Goal: Task Accomplishment & Management: Use online tool/utility

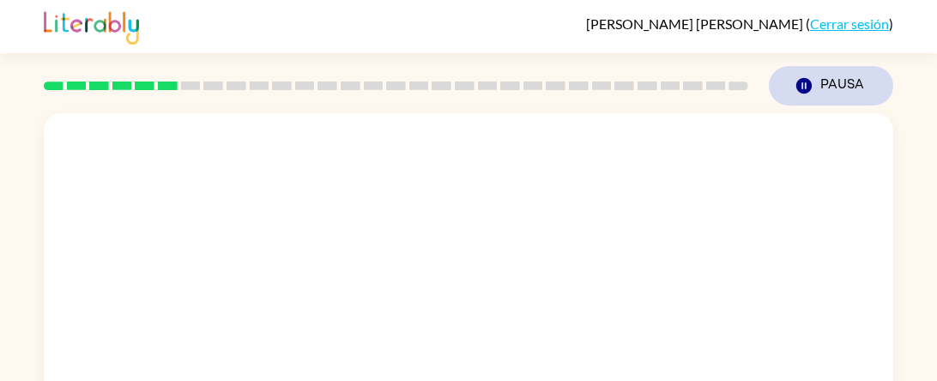
click at [847, 99] on button "Pausa Pausa" at bounding box center [831, 85] width 124 height 39
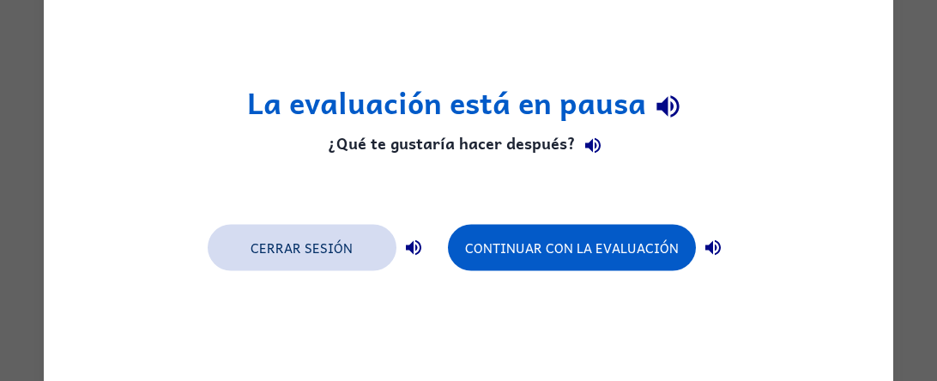
click at [348, 250] on button "Cerrar sesión" at bounding box center [302, 248] width 189 height 46
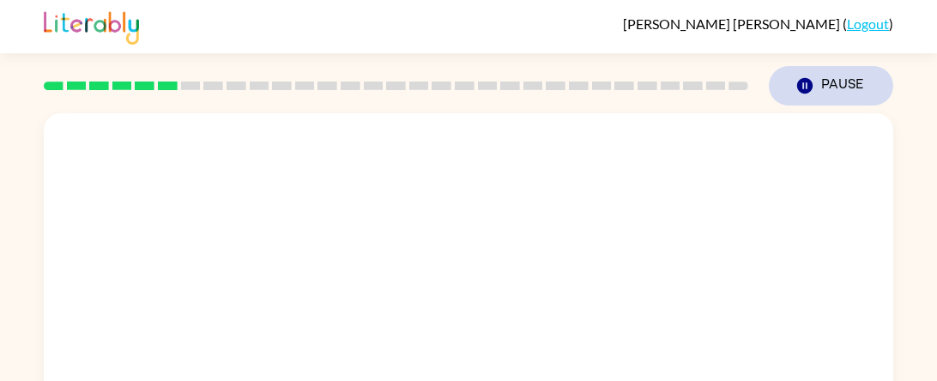
click at [827, 96] on button "Pause Pause" at bounding box center [831, 85] width 124 height 39
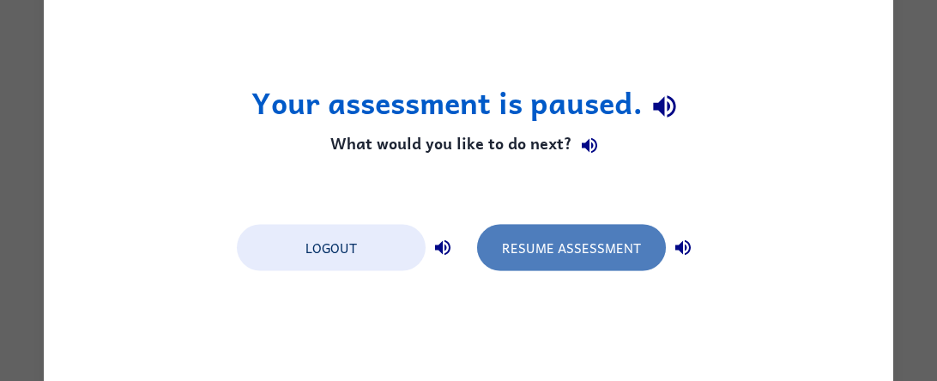
click at [576, 259] on button "Resume Assessment" at bounding box center [571, 248] width 189 height 46
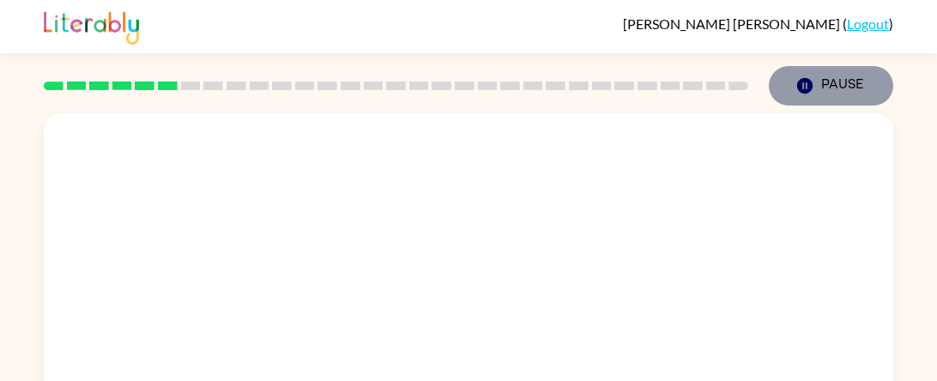
click at [837, 86] on button "Pause Pause" at bounding box center [831, 85] width 124 height 39
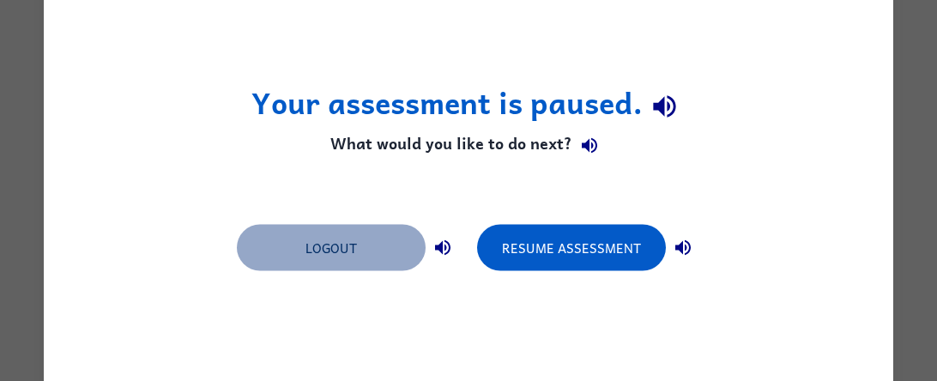
click at [387, 263] on button "Logout" at bounding box center [331, 248] width 189 height 46
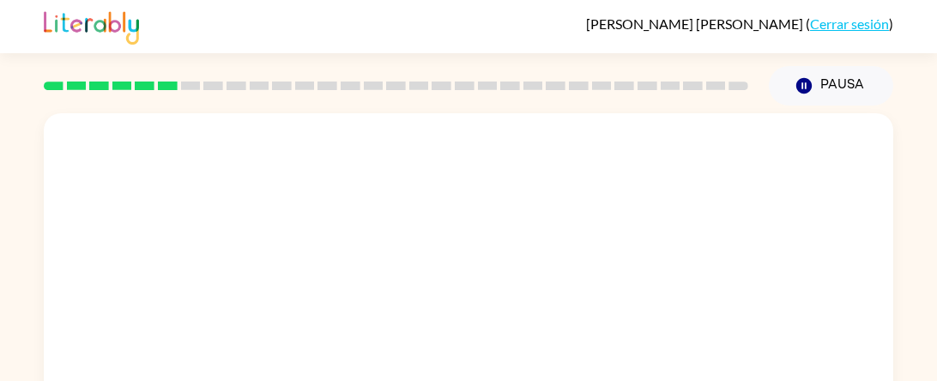
click at [498, 319] on div at bounding box center [468, 257] width 849 height 288
click at [855, 21] on link "Cerrar sesión" at bounding box center [849, 23] width 79 height 16
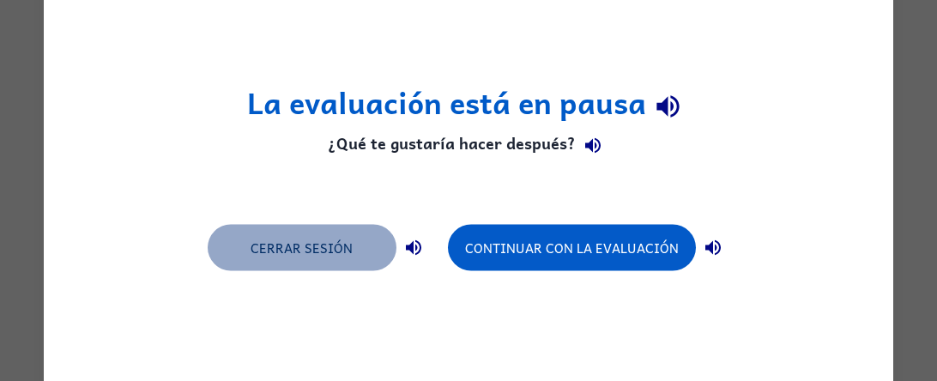
click at [340, 262] on button "Cerrar sesión" at bounding box center [302, 248] width 189 height 46
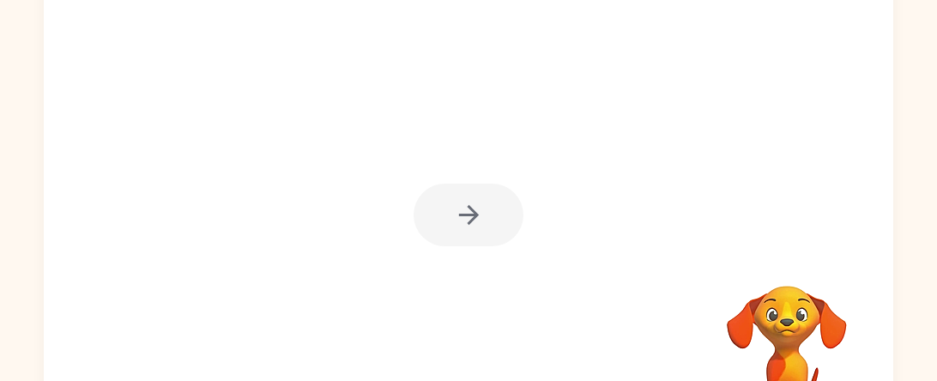
scroll to position [222, 0]
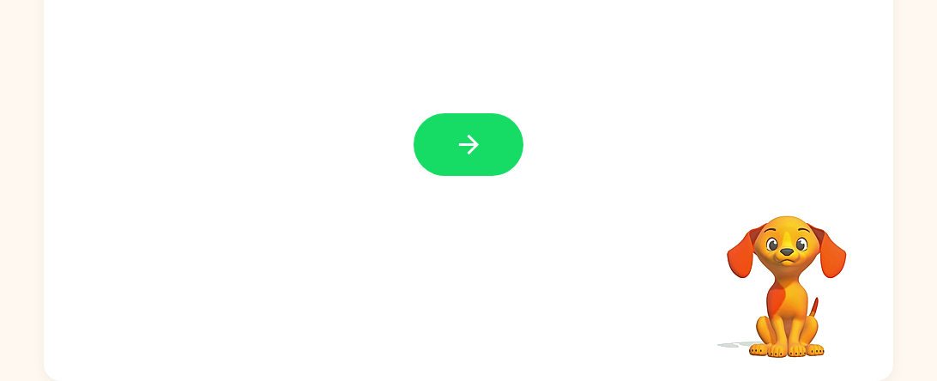
click at [470, 142] on icon "button" at bounding box center [469, 145] width 30 height 30
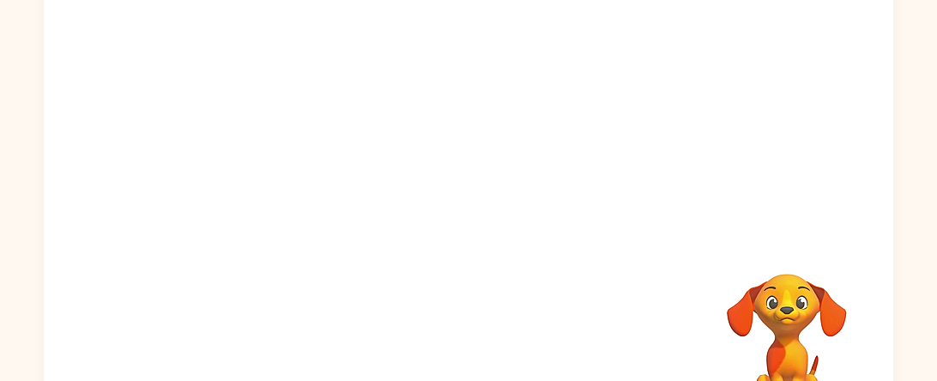
scroll to position [167, 0]
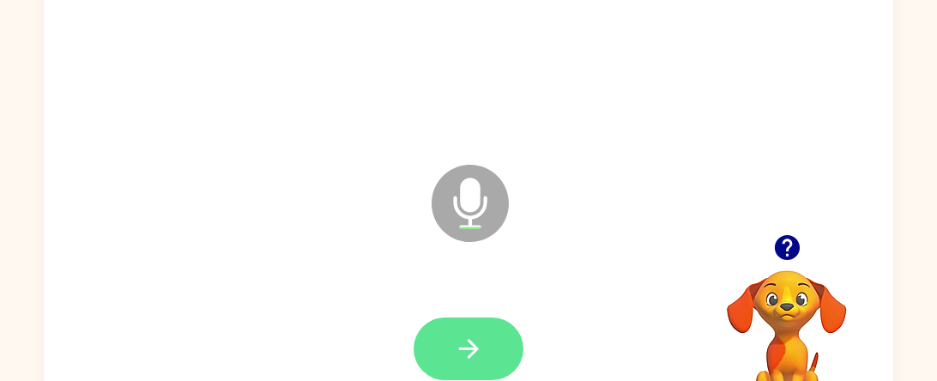
click at [449, 345] on button "button" at bounding box center [468, 348] width 110 height 63
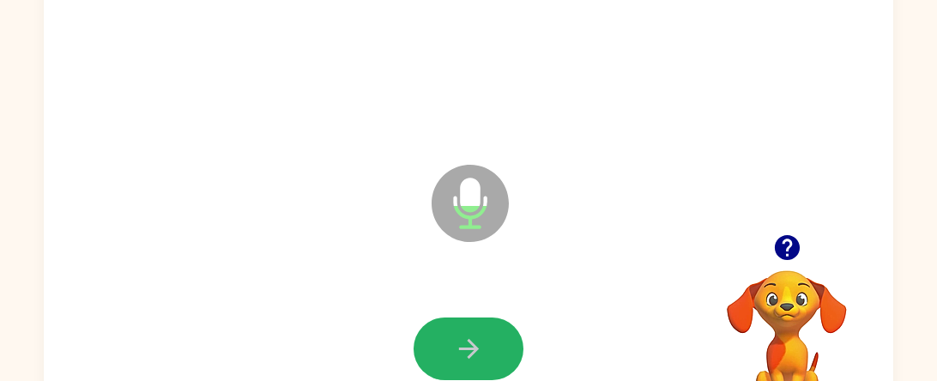
click at [447, 342] on button "button" at bounding box center [468, 348] width 110 height 63
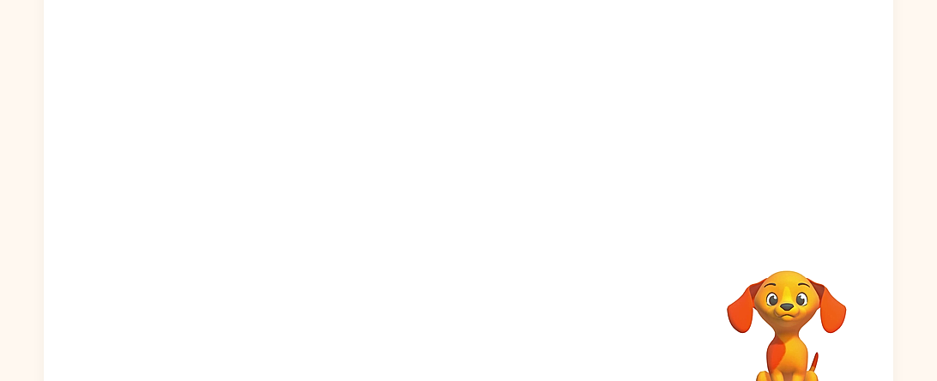
scroll to position [222, 0]
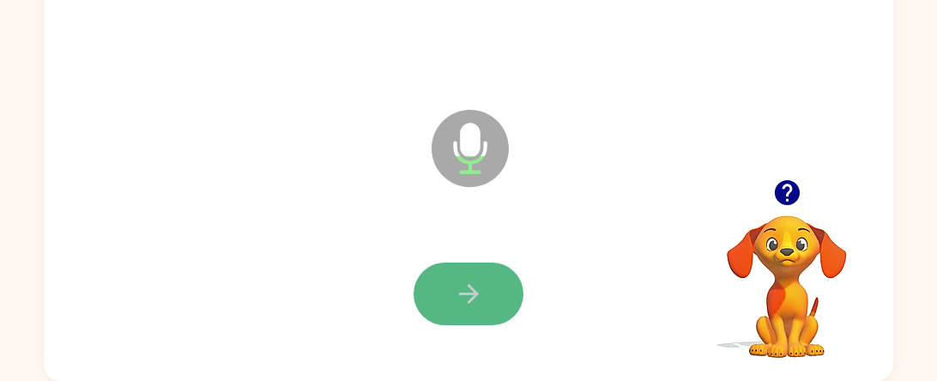
click at [468, 308] on icon "button" at bounding box center [469, 294] width 30 height 30
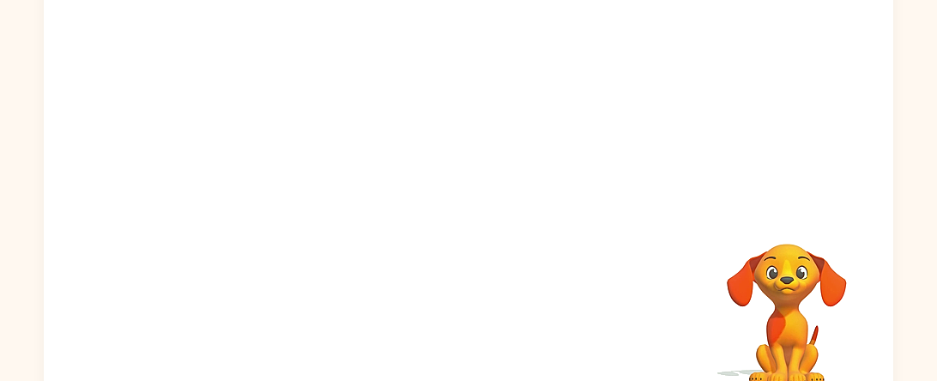
scroll to position [195, 0]
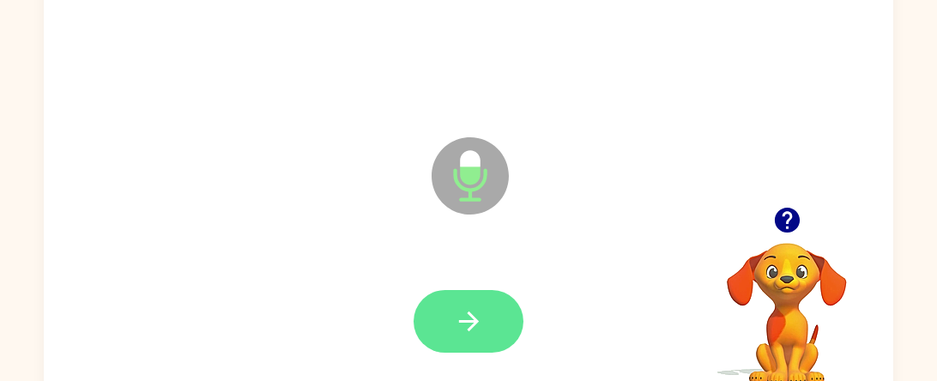
click at [467, 301] on button "button" at bounding box center [468, 321] width 110 height 63
click at [461, 306] on icon "button" at bounding box center [469, 321] width 30 height 30
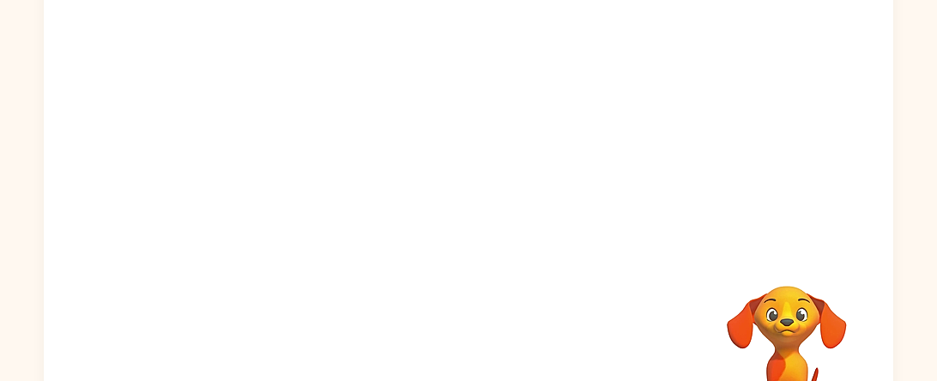
scroll to position [222, 0]
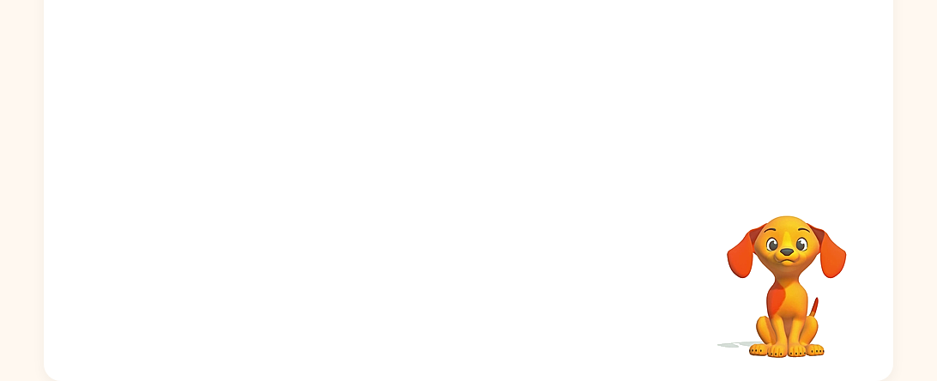
click at [461, 309] on div "Your browser must support playing .mp4 files to use Literably. Please try using…" at bounding box center [468, 136] width 849 height 490
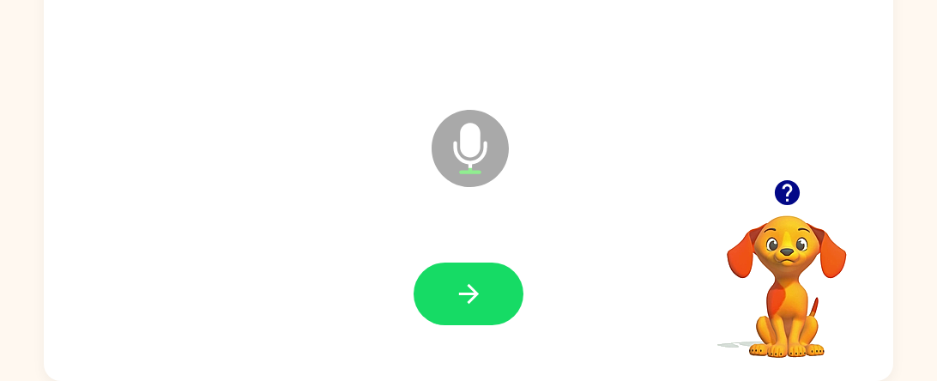
click at [461, 309] on icon "button" at bounding box center [469, 294] width 30 height 30
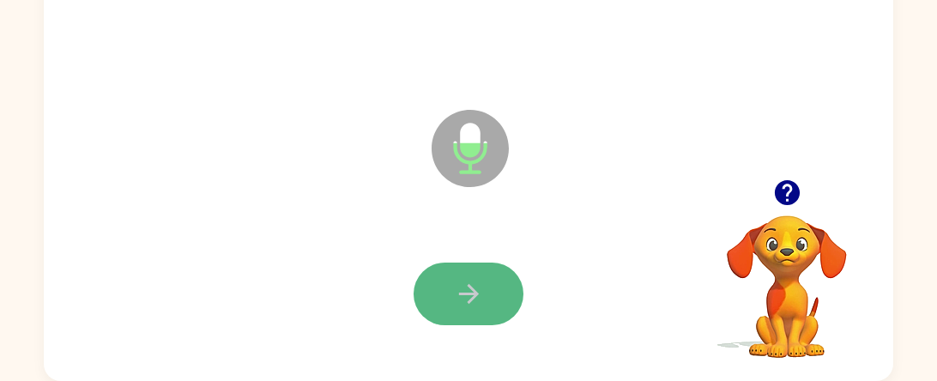
click at [509, 302] on button "button" at bounding box center [468, 293] width 110 height 63
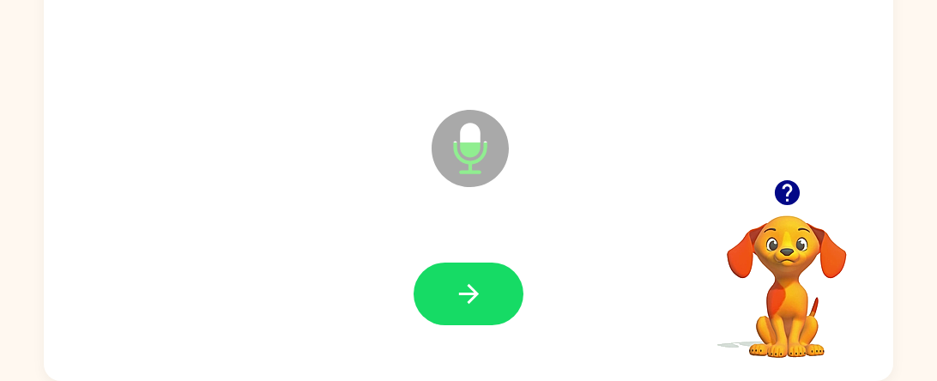
click at [509, 302] on button "button" at bounding box center [468, 293] width 110 height 63
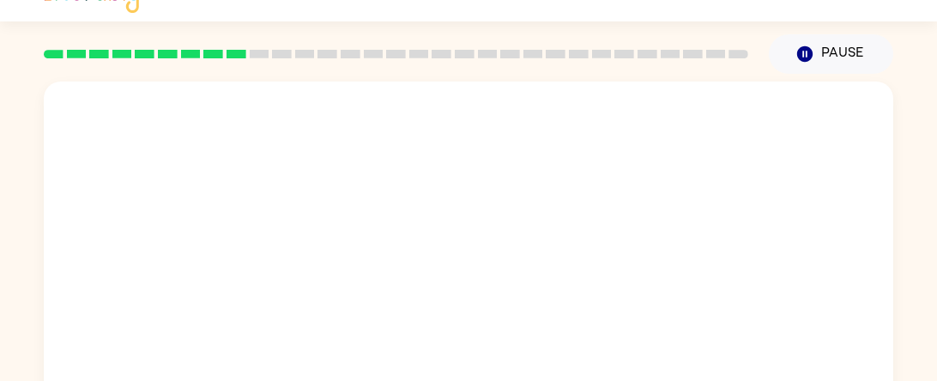
scroll to position [27, 0]
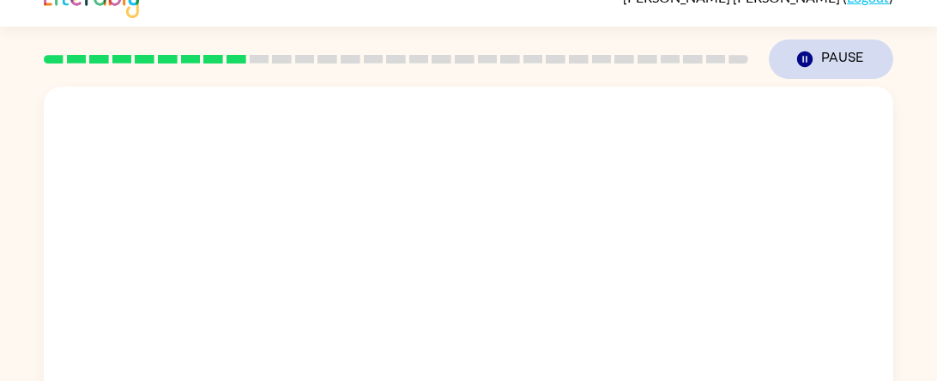
click at [803, 69] on button "Pause Pause" at bounding box center [831, 58] width 124 height 39
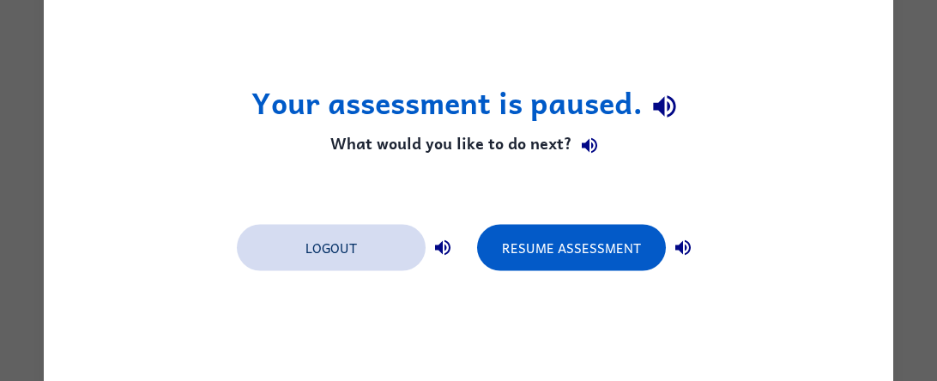
click at [373, 249] on button "Logout" at bounding box center [331, 248] width 189 height 46
